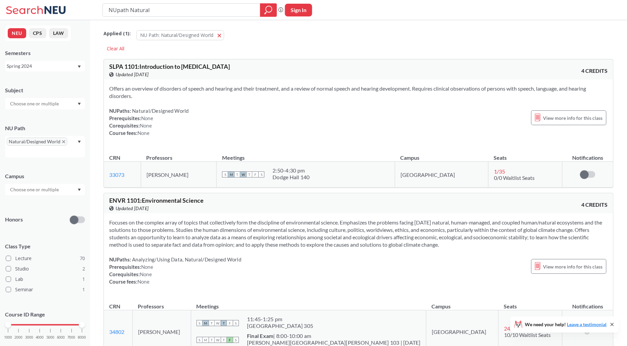
click at [171, 15] on input "NUpath Natural" at bounding box center [181, 9] width 147 height 11
click at [171, 15] on input "NUpath Naturalm" at bounding box center [181, 9] width 147 height 11
type input "musc1134"
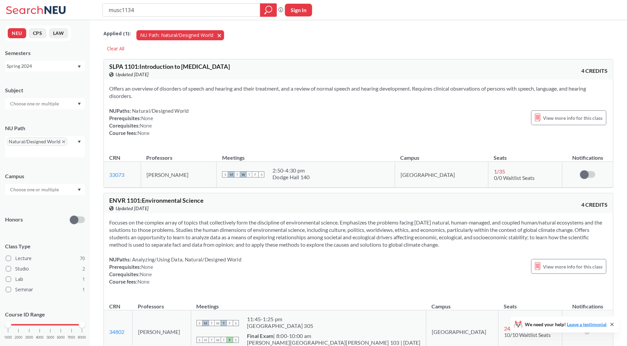
click at [222, 35] on span "button" at bounding box center [222, 35] width 0 height 6
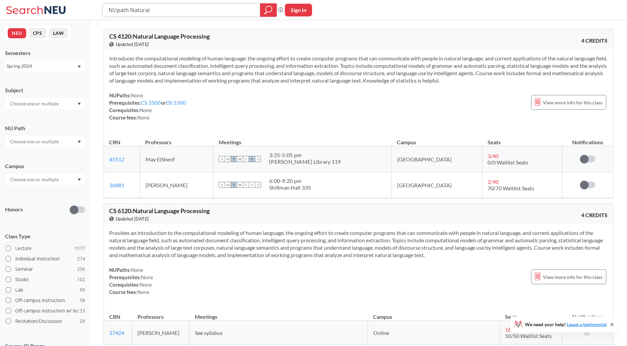
click at [272, 6] on icon "magnifying glass" at bounding box center [268, 9] width 8 height 9
click at [272, 12] on icon "magnifying glass" at bounding box center [268, 9] width 8 height 9
click at [141, 11] on input "NUpath Natural" at bounding box center [181, 9] width 147 height 11
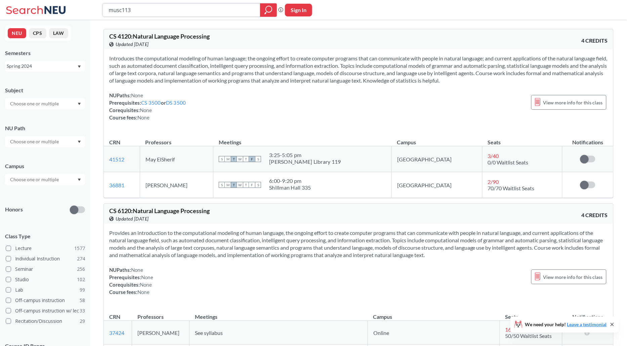
type input "musc1134"
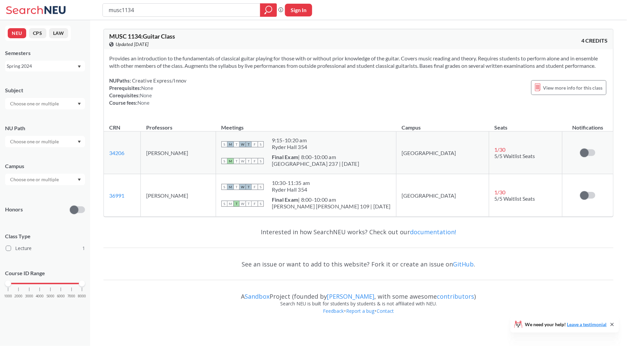
click at [61, 64] on div "Spring 2024" at bounding box center [42, 65] width 70 height 7
click at [44, 84] on div "Fall 2025" at bounding box center [47, 80] width 76 height 7
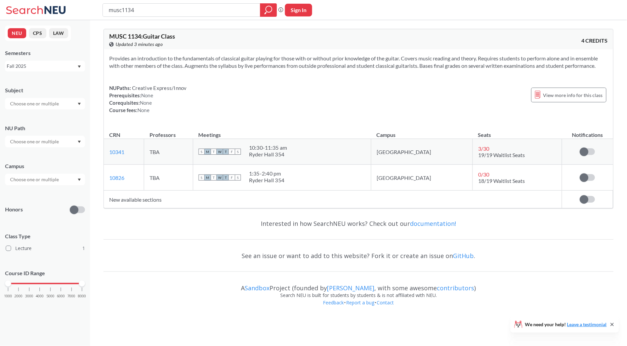
click at [55, 70] on div "Fall 2025" at bounding box center [45, 66] width 80 height 11
click at [47, 98] on div "Summer 2 2025" at bounding box center [47, 99] width 76 height 7
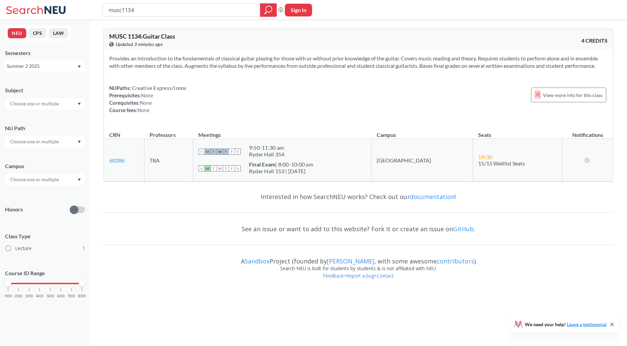
click at [56, 67] on div "Summer 2 2025" at bounding box center [42, 65] width 70 height 7
click at [38, 105] on div "Spring 2025" at bounding box center [47, 106] width 76 height 7
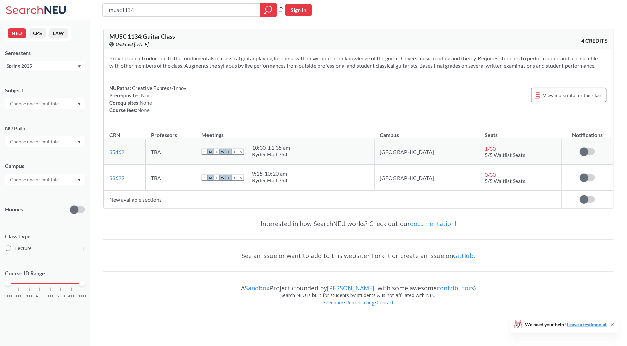
click at [62, 68] on div "Spring 2025" at bounding box center [42, 65] width 70 height 7
click at [59, 108] on div "Fall 2024" at bounding box center [45, 104] width 80 height 18
